Goal: Information Seeking & Learning: Compare options

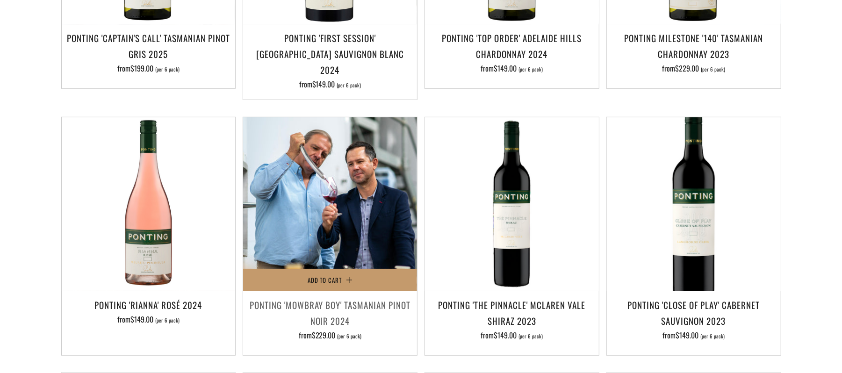
click at [315, 178] on img at bounding box center [330, 204] width 174 height 174
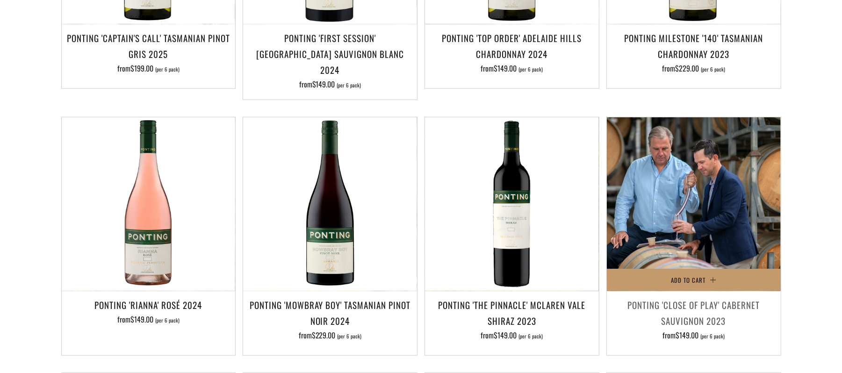
click at [694, 194] on img at bounding box center [694, 204] width 174 height 174
click at [696, 199] on img at bounding box center [694, 204] width 174 height 174
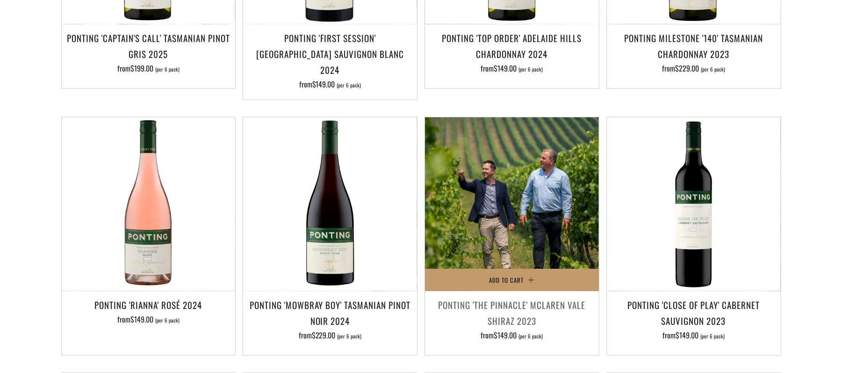
click at [518, 209] on img at bounding box center [512, 204] width 174 height 174
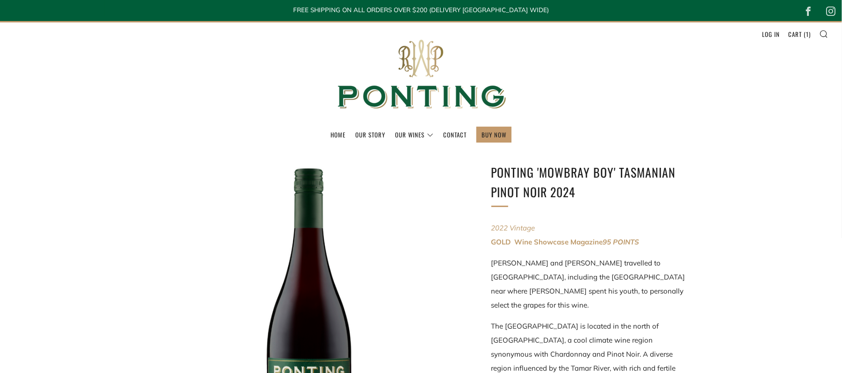
click at [339, 249] on div at bounding box center [309, 317] width 309 height 309
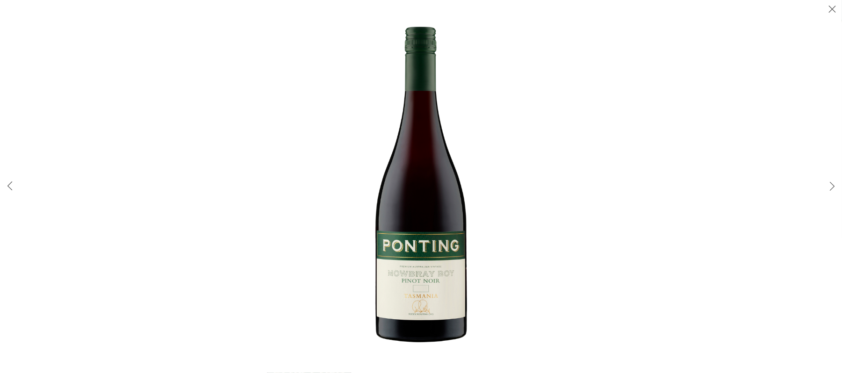
click at [456, 216] on img at bounding box center [421, 187] width 333 height 333
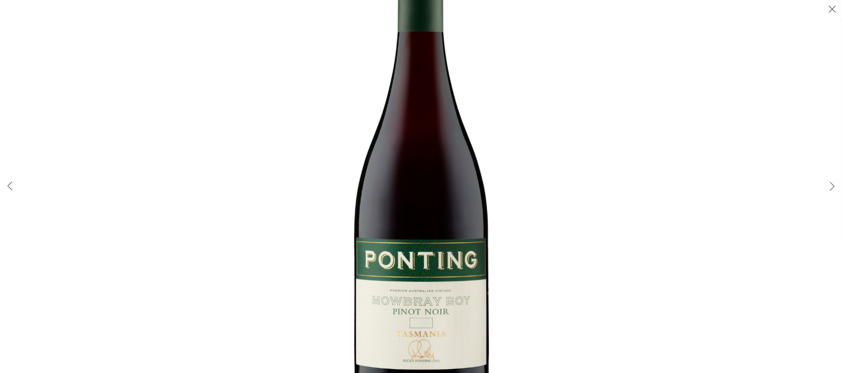
click at [456, 216] on img at bounding box center [421, 173] width 490 height 490
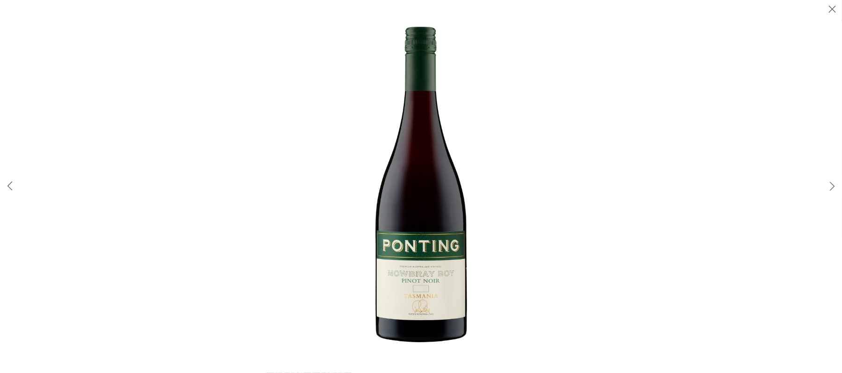
click at [456, 216] on img at bounding box center [421, 187] width 333 height 333
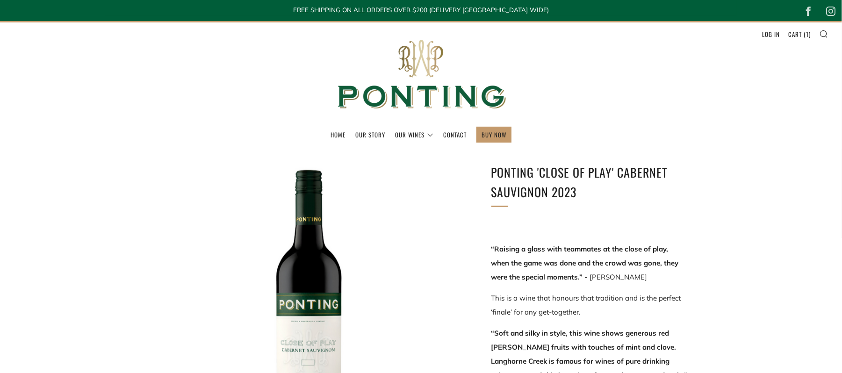
click at [315, 290] on div at bounding box center [309, 317] width 309 height 309
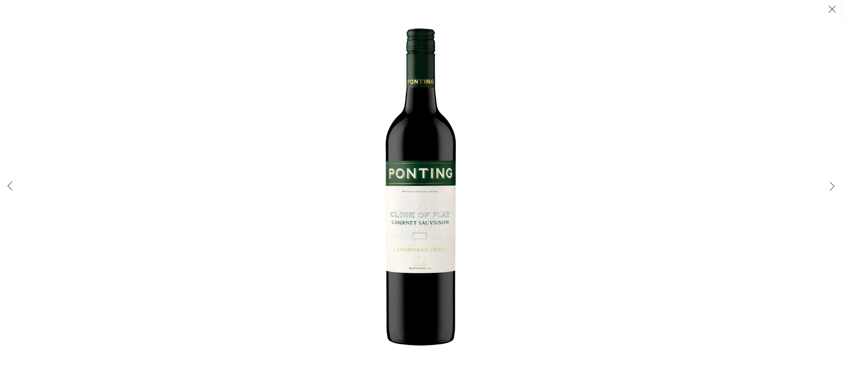
click at [412, 242] on img at bounding box center [421, 187] width 333 height 333
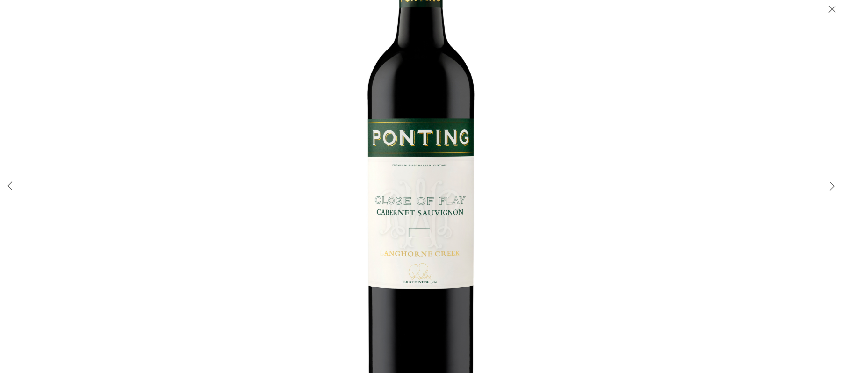
click at [412, 242] on img at bounding box center [421, 158] width 505 height 505
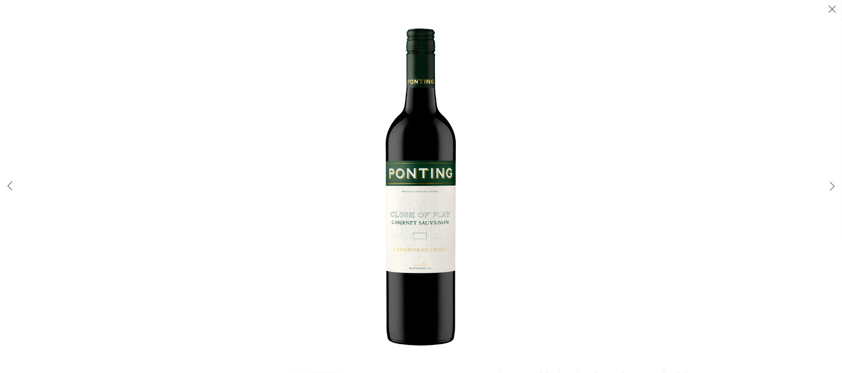
click at [385, 284] on img at bounding box center [421, 187] width 333 height 333
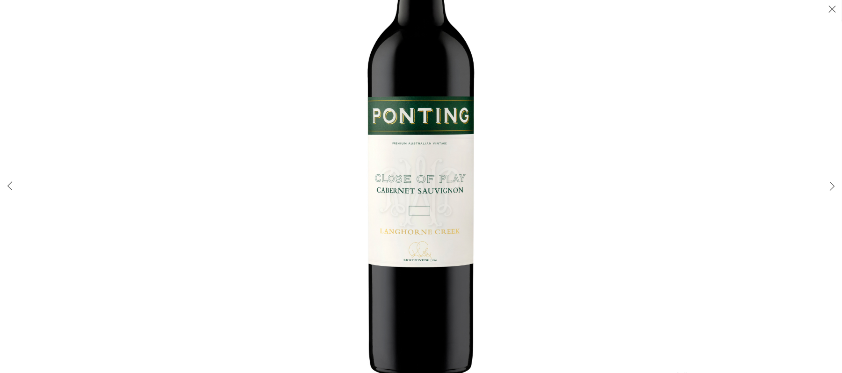
click at [433, 125] on img at bounding box center [421, 136] width 505 height 505
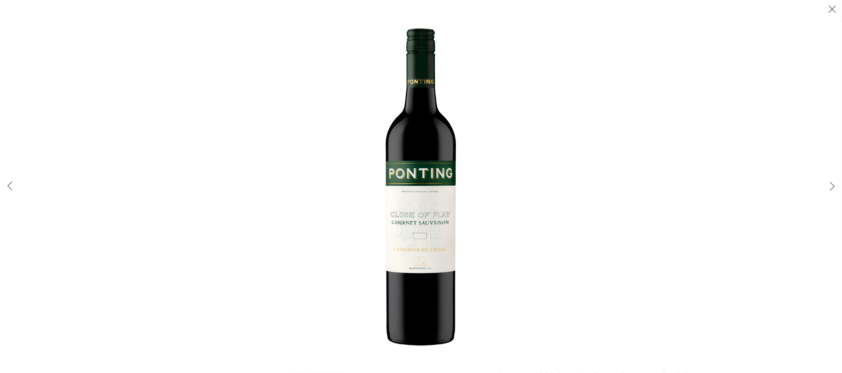
click at [433, 125] on img at bounding box center [421, 187] width 333 height 333
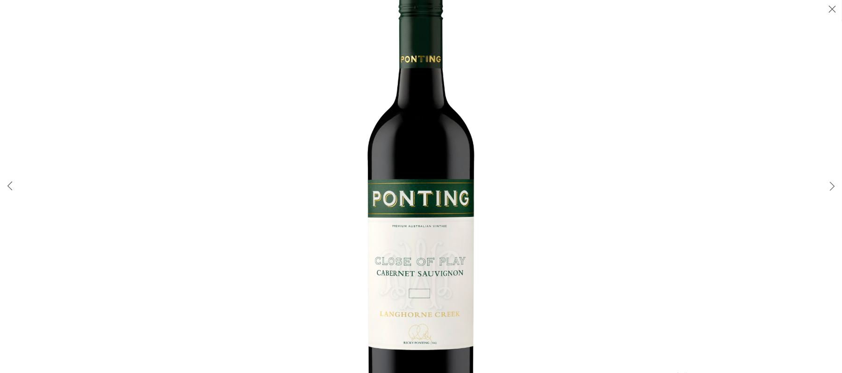
click at [507, 129] on img at bounding box center [421, 218] width 505 height 505
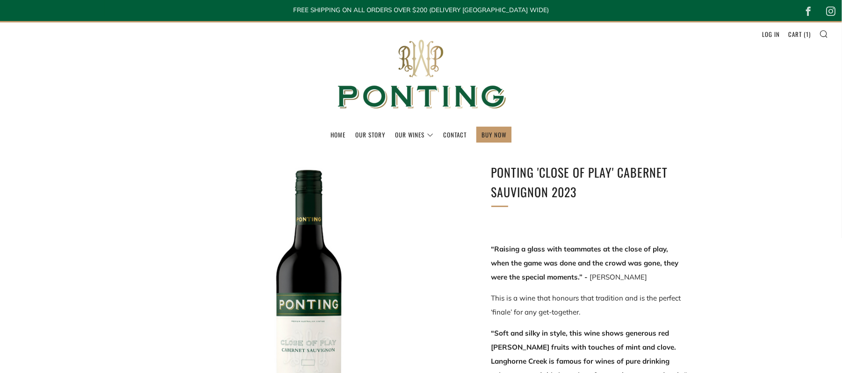
click at [309, 275] on div at bounding box center [309, 317] width 309 height 309
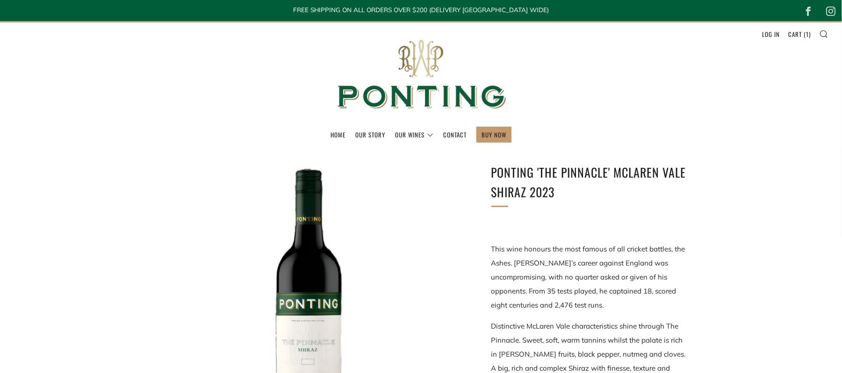
click at [308, 280] on div at bounding box center [309, 317] width 309 height 309
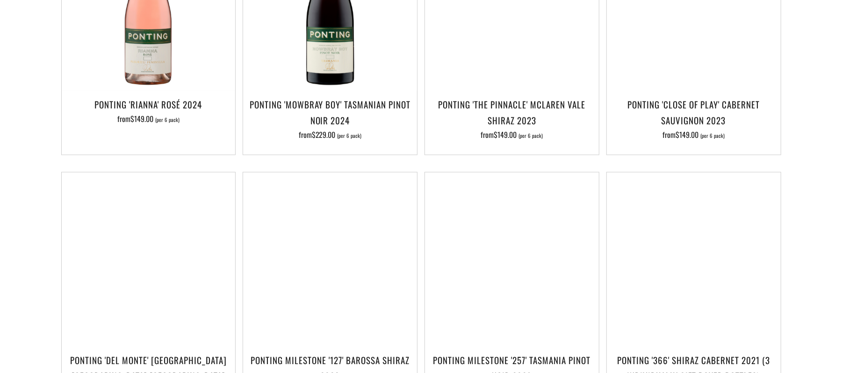
scroll to position [599, 0]
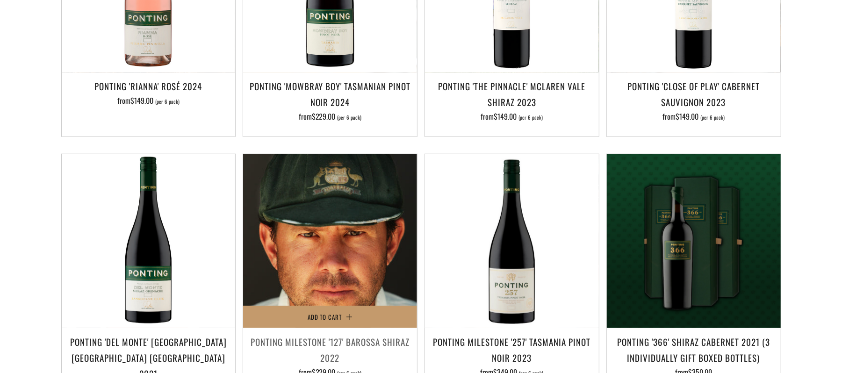
click at [348, 208] on img at bounding box center [330, 241] width 174 height 174
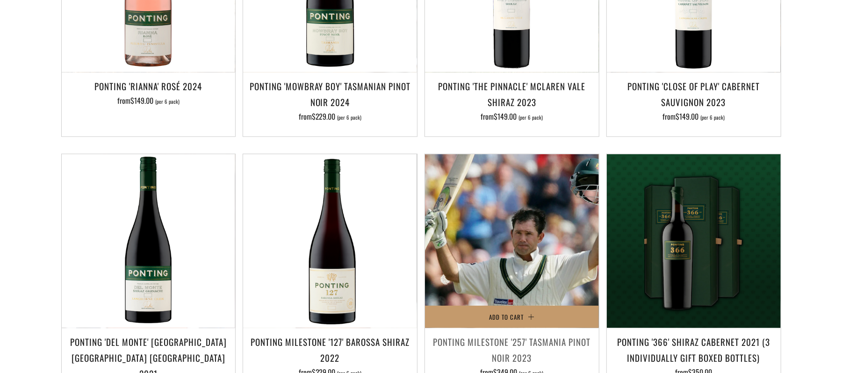
click at [515, 254] on img at bounding box center [512, 241] width 174 height 174
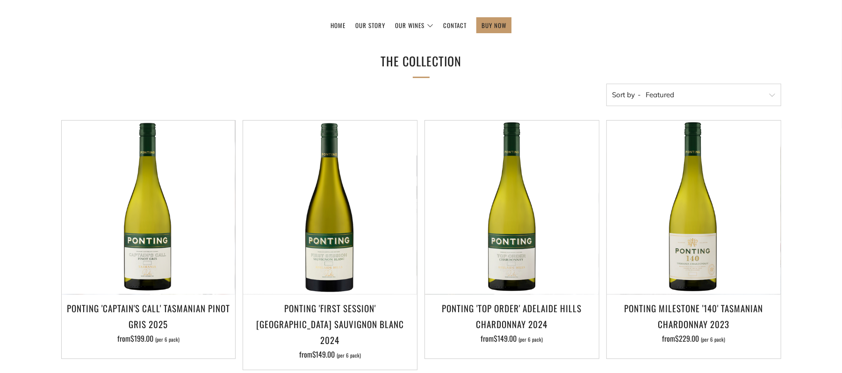
scroll to position [106, 0]
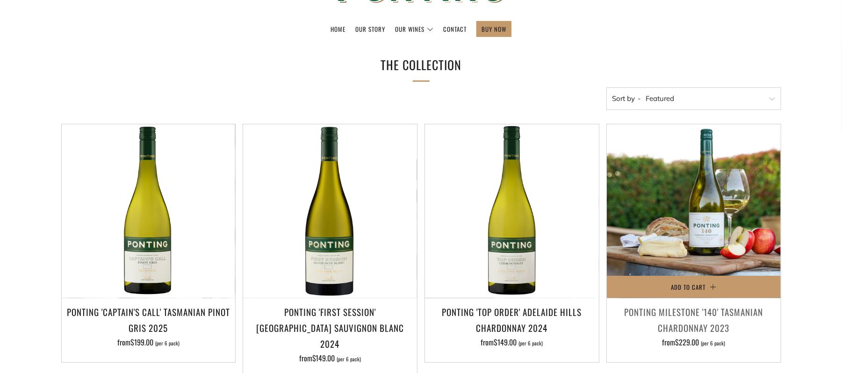
click at [708, 238] on img at bounding box center [694, 211] width 174 height 174
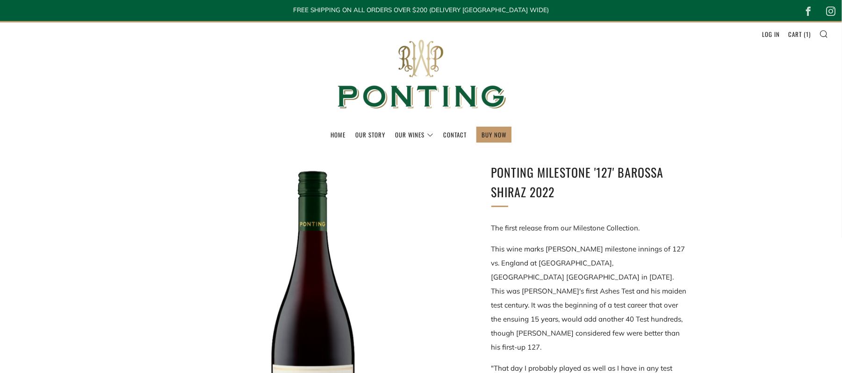
click at [313, 283] on div at bounding box center [309, 317] width 309 height 309
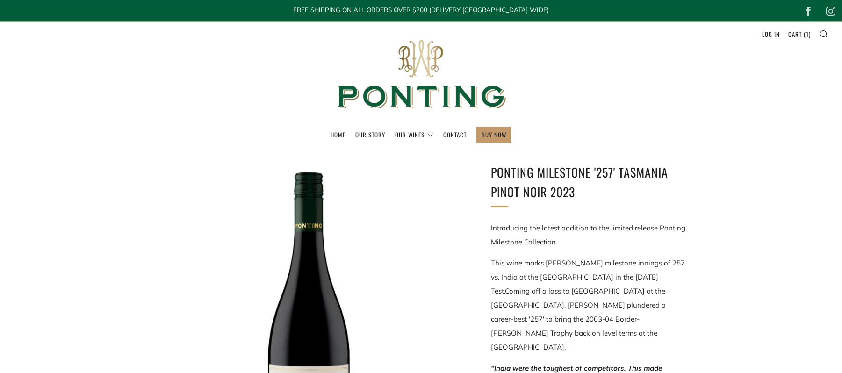
click at [300, 312] on div at bounding box center [309, 317] width 309 height 309
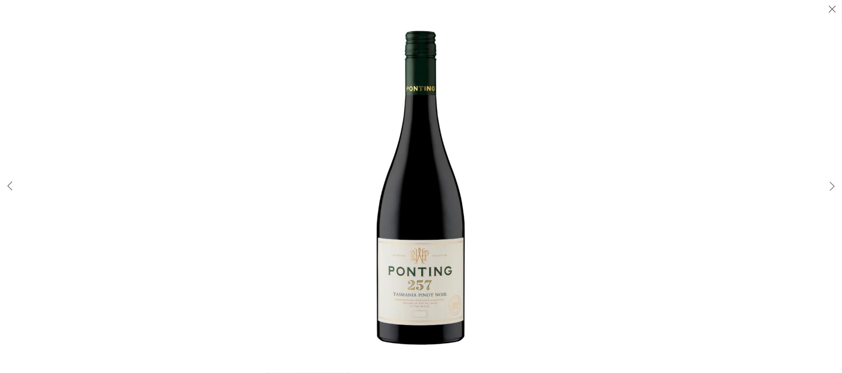
click at [424, 171] on img at bounding box center [421, 187] width 333 height 333
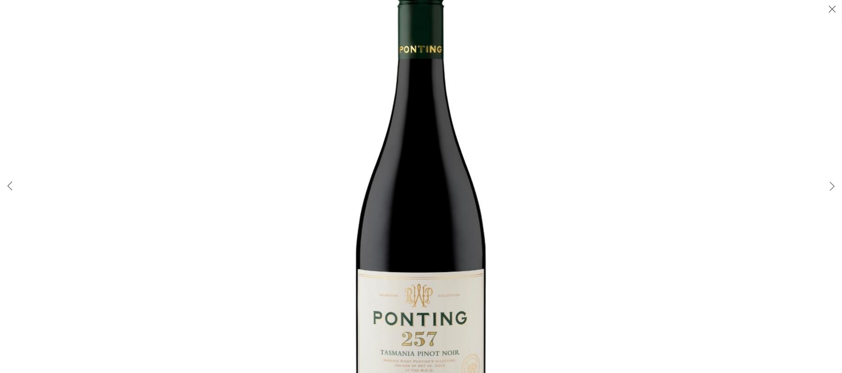
click at [431, 176] on img at bounding box center [421, 194] width 490 height 490
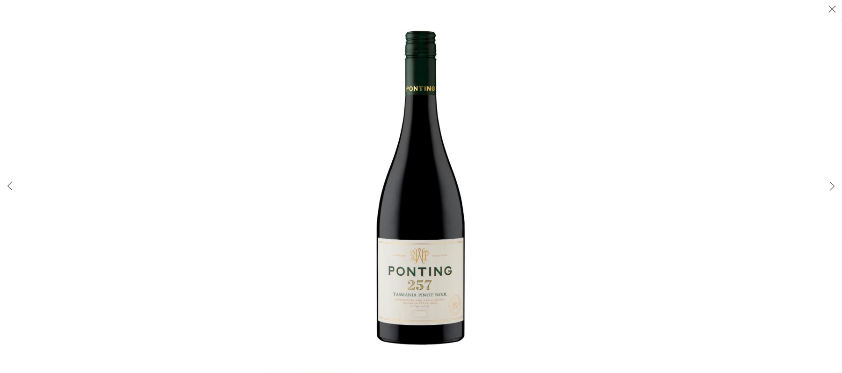
click at [431, 176] on img at bounding box center [421, 187] width 333 height 333
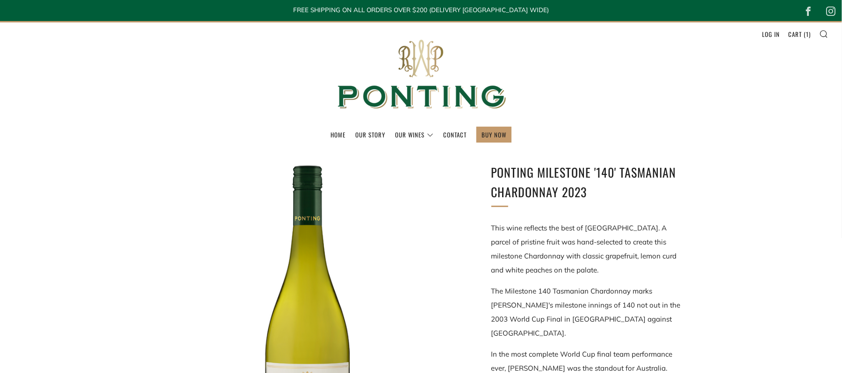
click at [300, 315] on div at bounding box center [309, 317] width 309 height 309
